Goal: Task Accomplishment & Management: Manage account settings

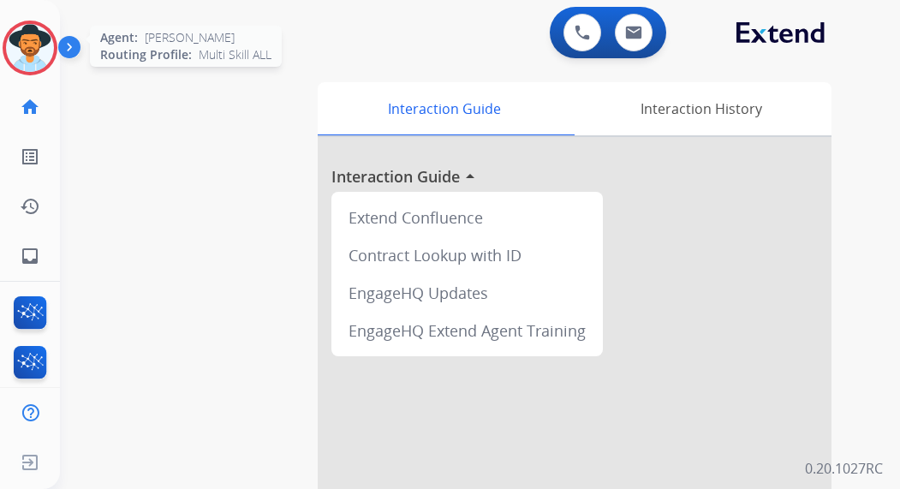
click at [43, 54] on img at bounding box center [30, 48] width 48 height 48
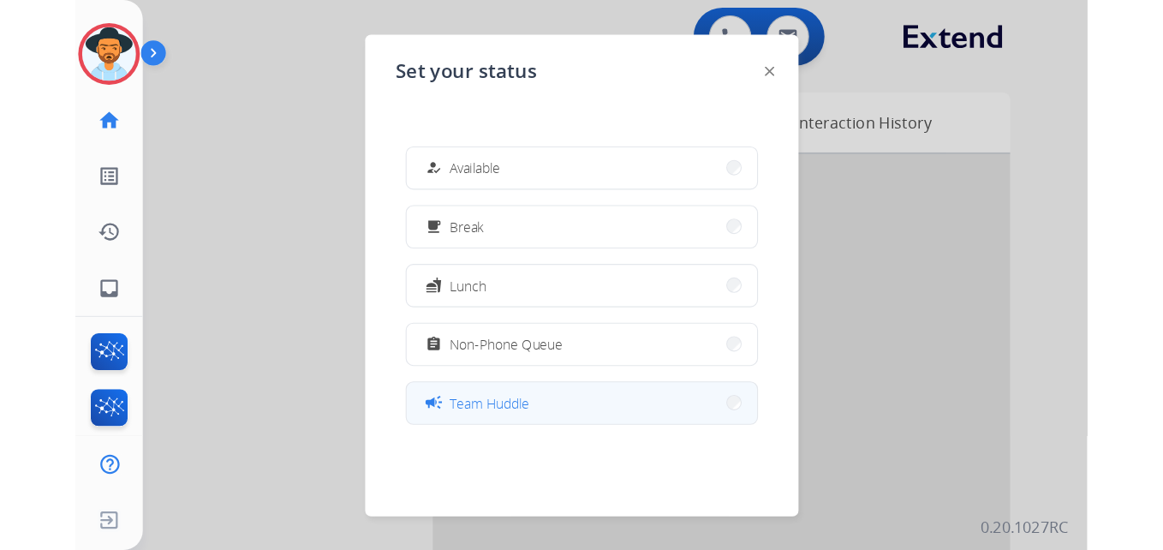
scroll to position [271, 0]
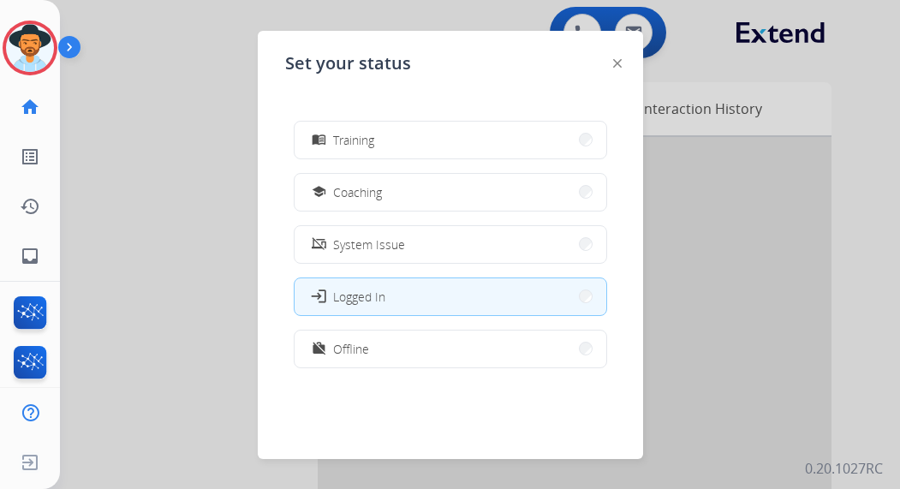
click at [508, 344] on button "work_off Offline" at bounding box center [451, 348] width 312 height 37
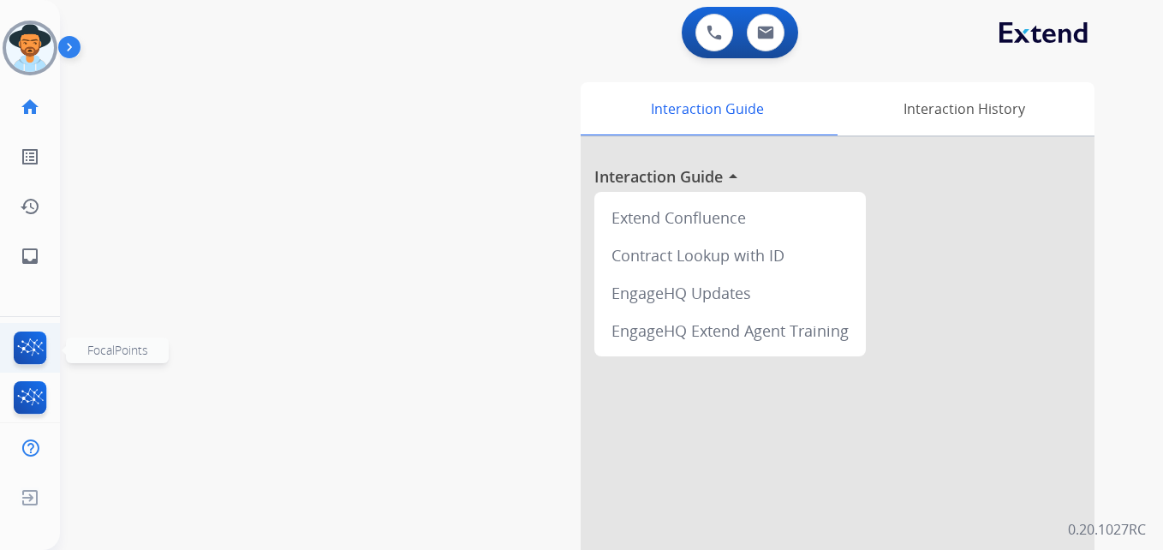
click at [25, 342] on img at bounding box center [30, 350] width 40 height 39
